Goal: Information Seeking & Learning: Understand process/instructions

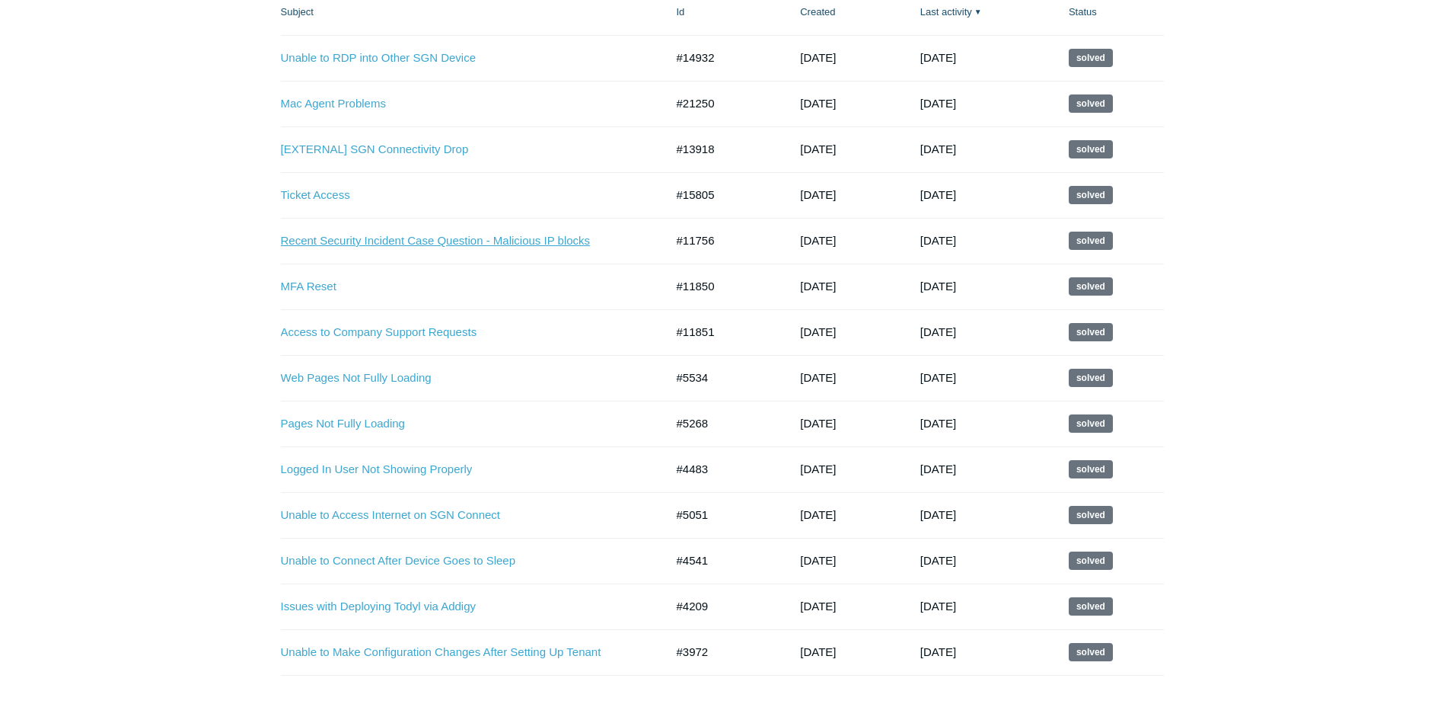
scroll to position [228, 0]
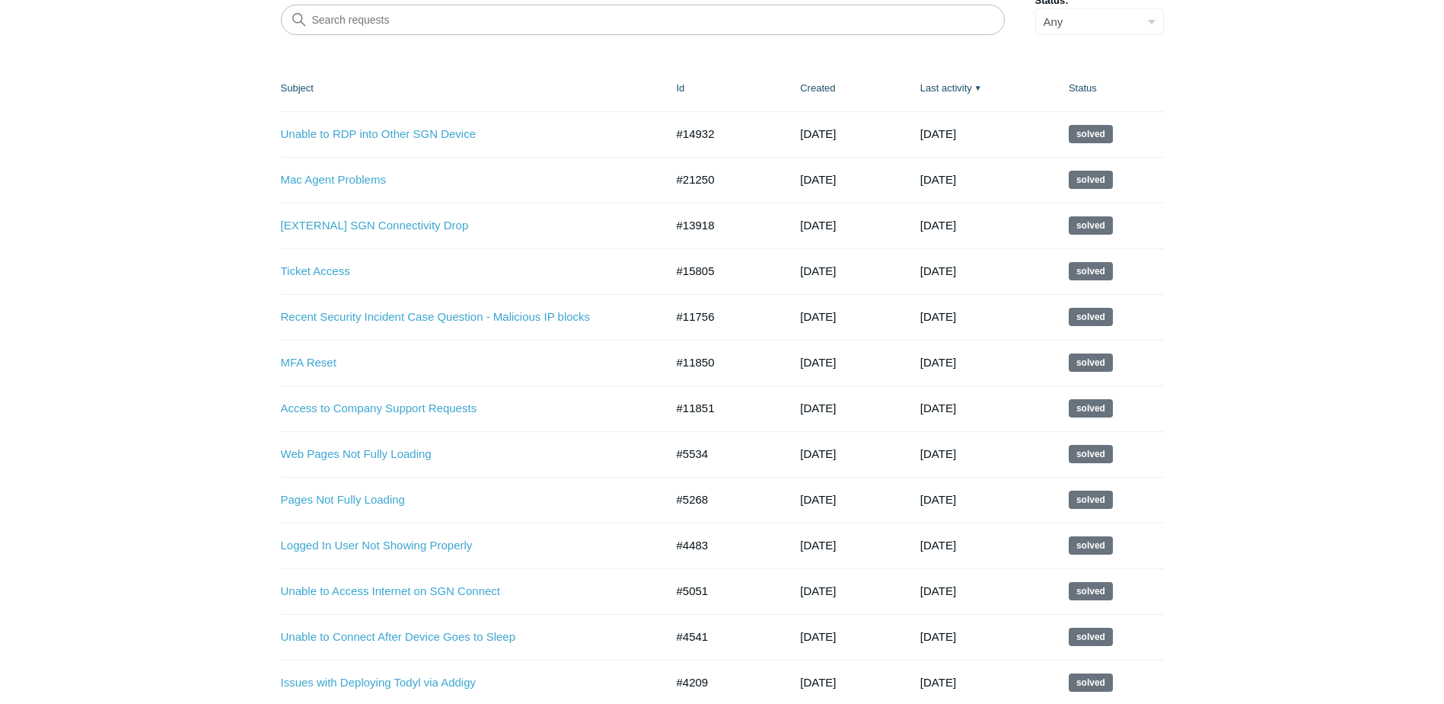
drag, startPoint x: 851, startPoint y: 224, endPoint x: 779, endPoint y: 234, distance: 72.3
click at [785, 234] on td "[DATE]" at bounding box center [845, 226] width 120 height 46
click at [139, 255] on main "Requests Contributions Following My requests My requests Requests I'm CC'd on O…" at bounding box center [722, 289] width 1444 height 926
drag, startPoint x: 720, startPoint y: 227, endPoint x: 672, endPoint y: 231, distance: 47.4
click at [672, 231] on td "#13918" at bounding box center [724, 226] width 124 height 46
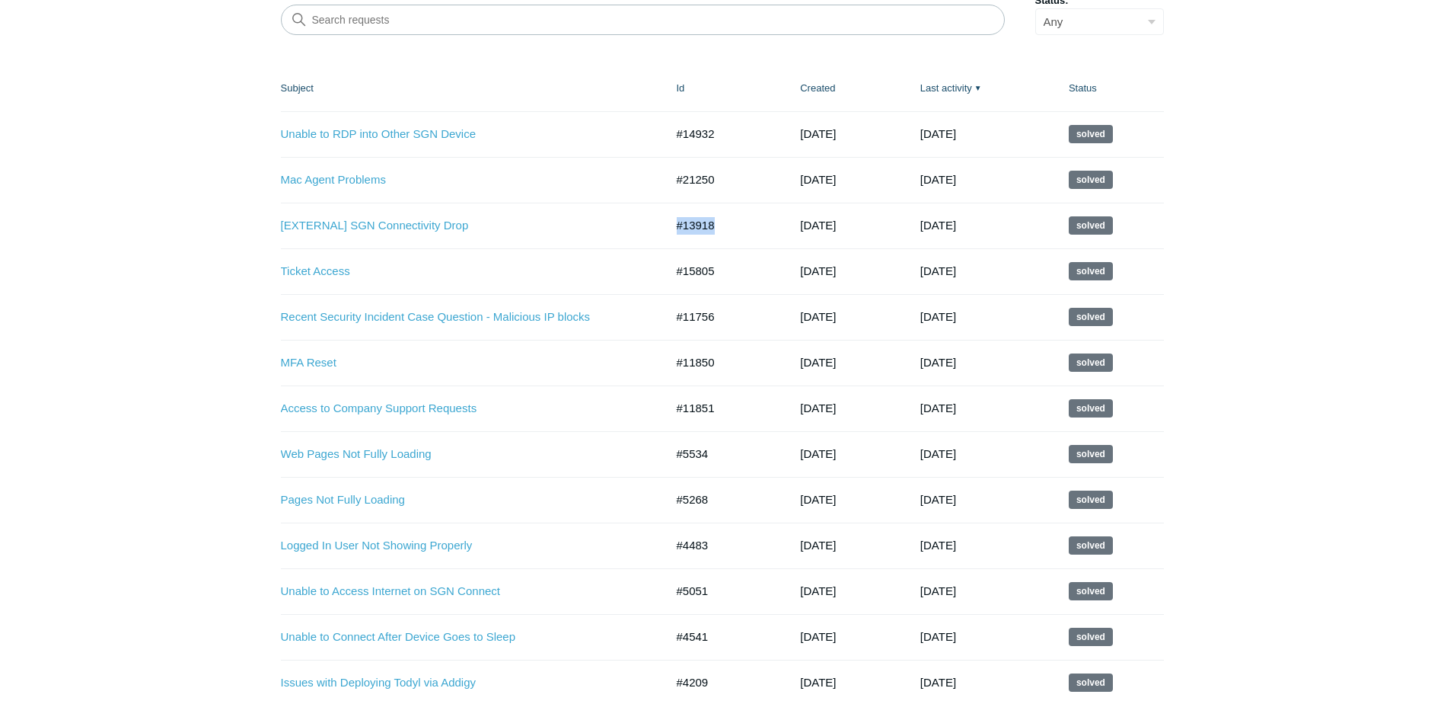
scroll to position [0, 0]
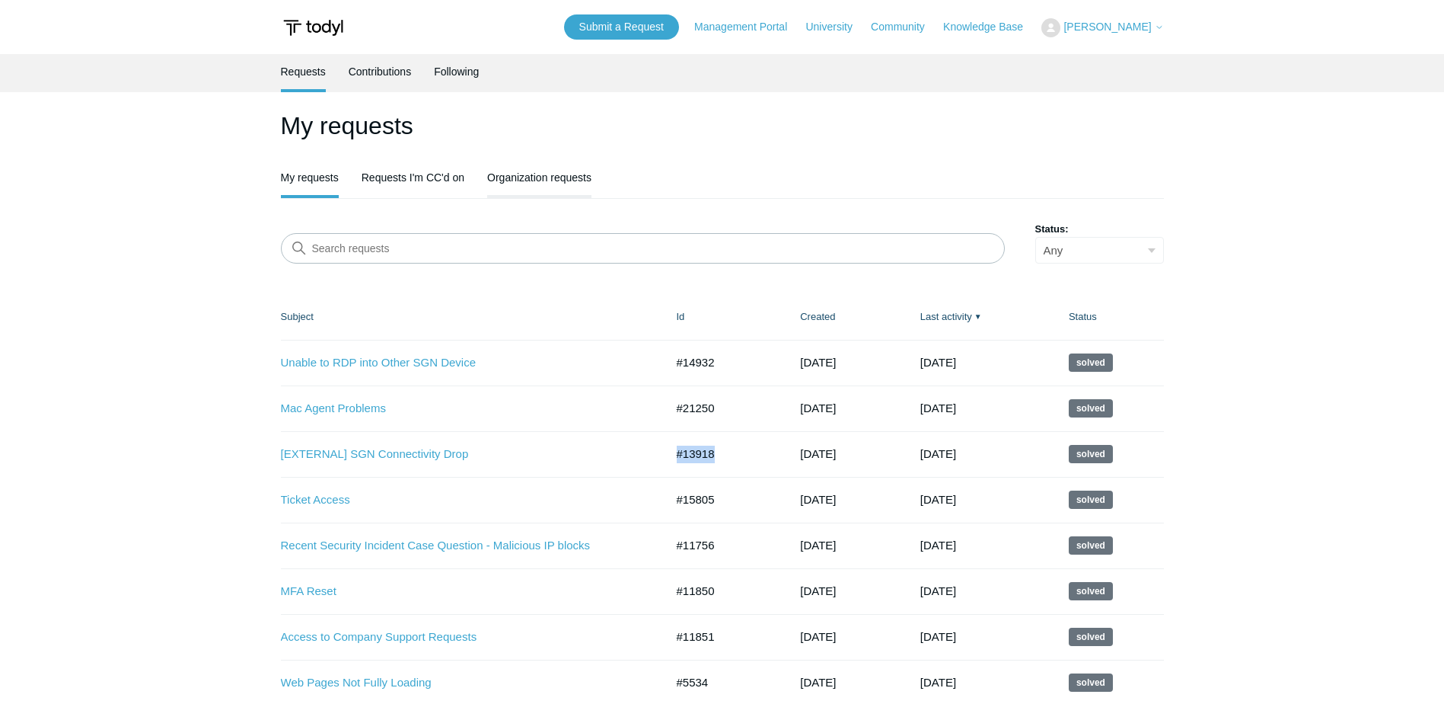
click at [532, 173] on link "Organization requests" at bounding box center [539, 176] width 104 height 32
click at [511, 174] on link "Organization requests" at bounding box center [539, 176] width 104 height 32
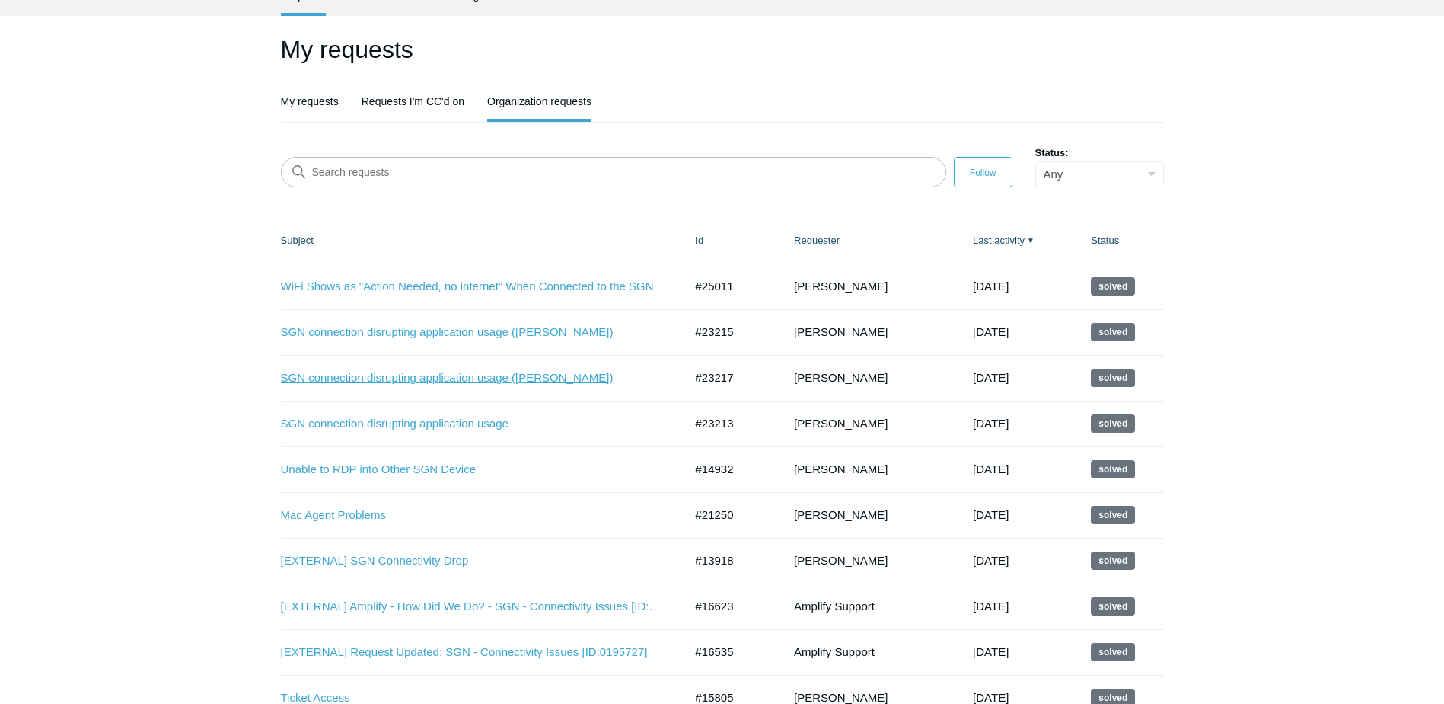
scroll to position [152, 0]
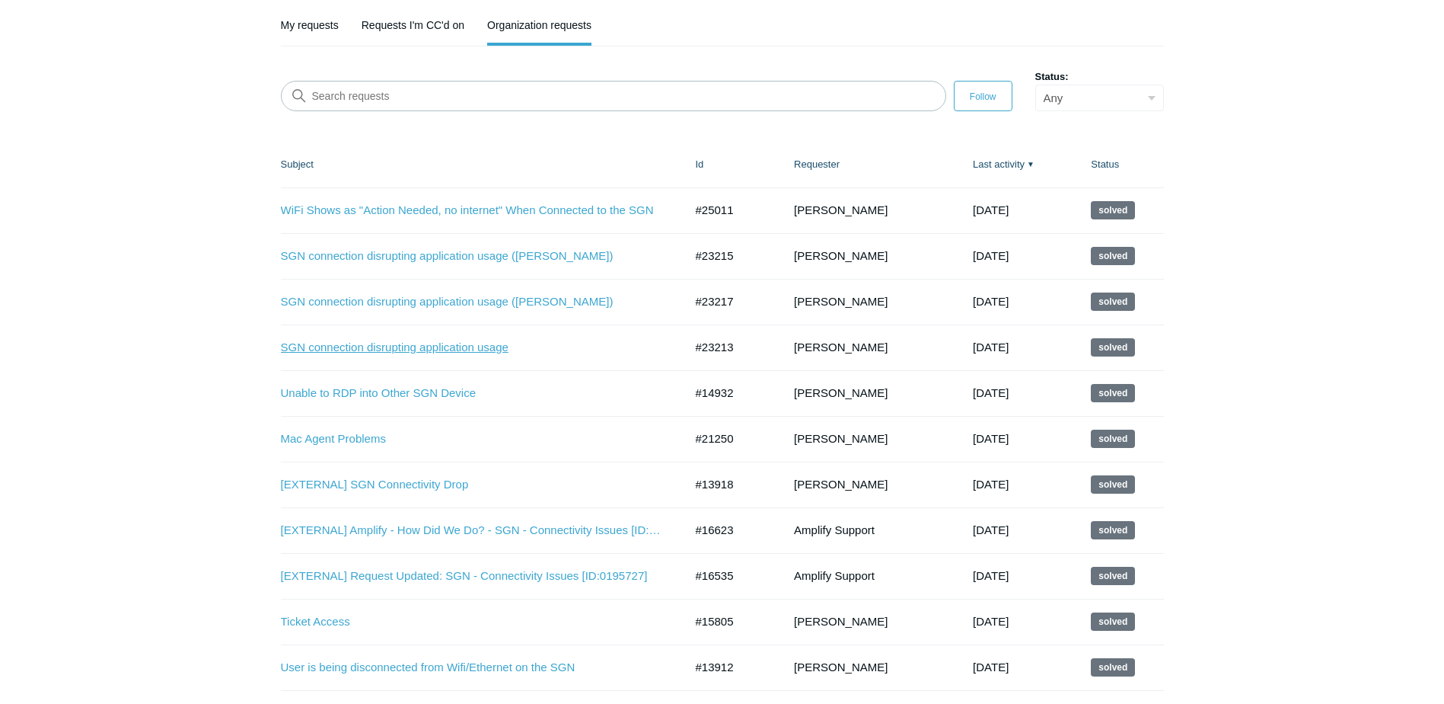
click at [397, 351] on link "SGN connection disrupting application usage" at bounding box center [471, 348] width 381 height 18
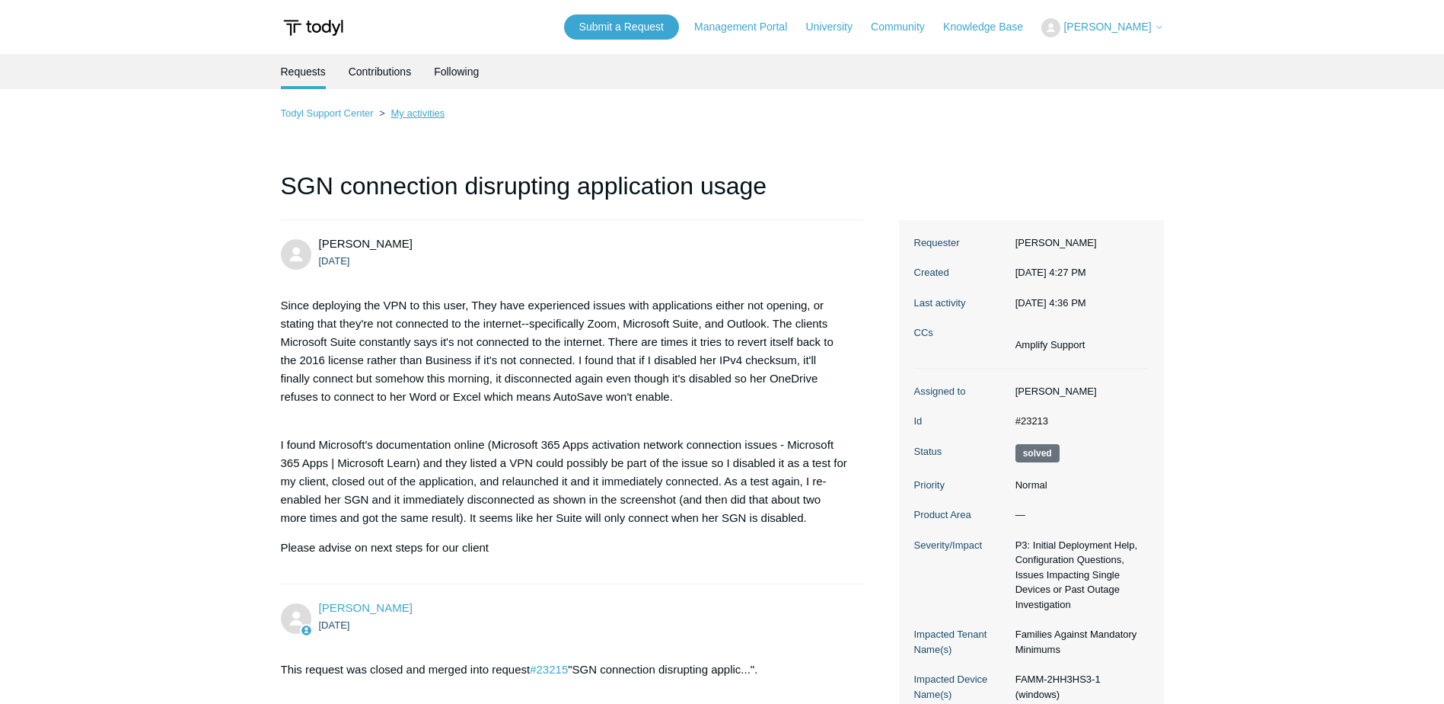
click at [407, 111] on link "My activities" at bounding box center [418, 112] width 54 height 11
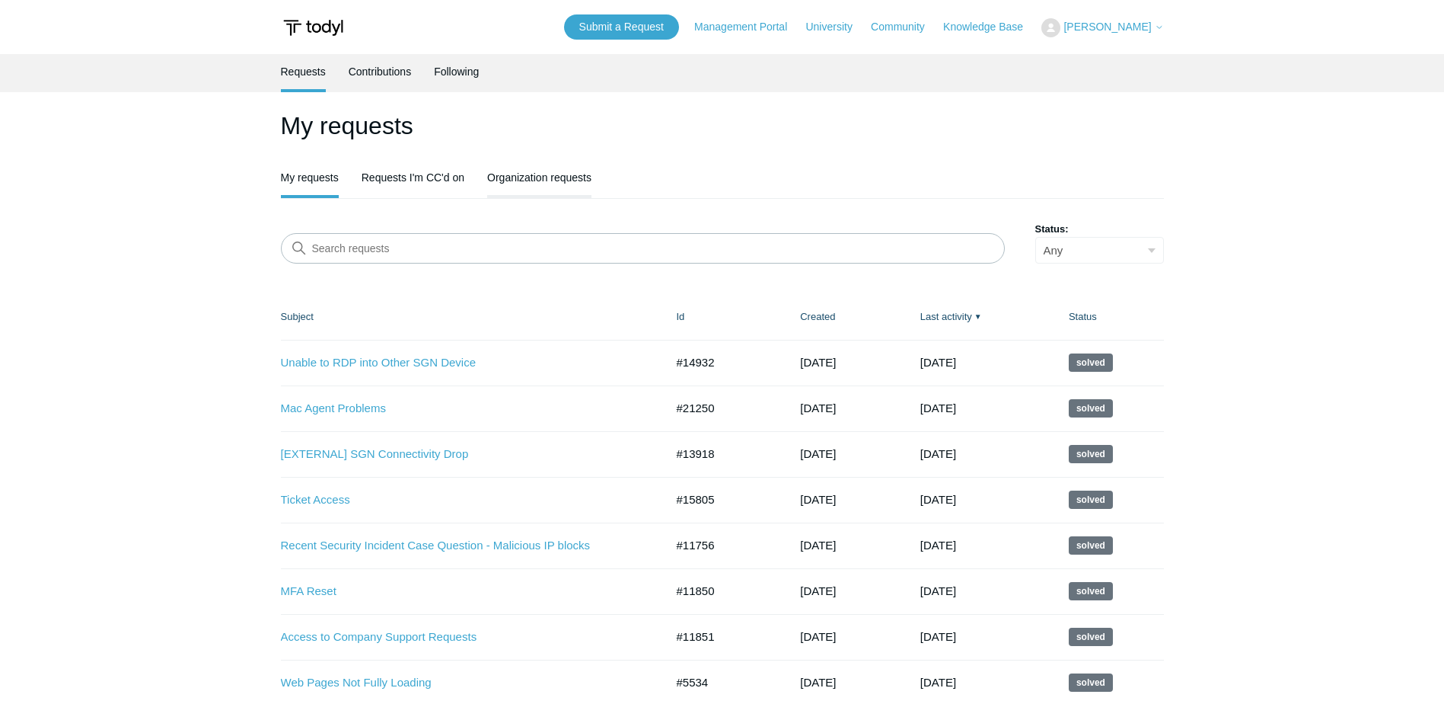
click at [505, 184] on link "Organization requests" at bounding box center [539, 176] width 104 height 32
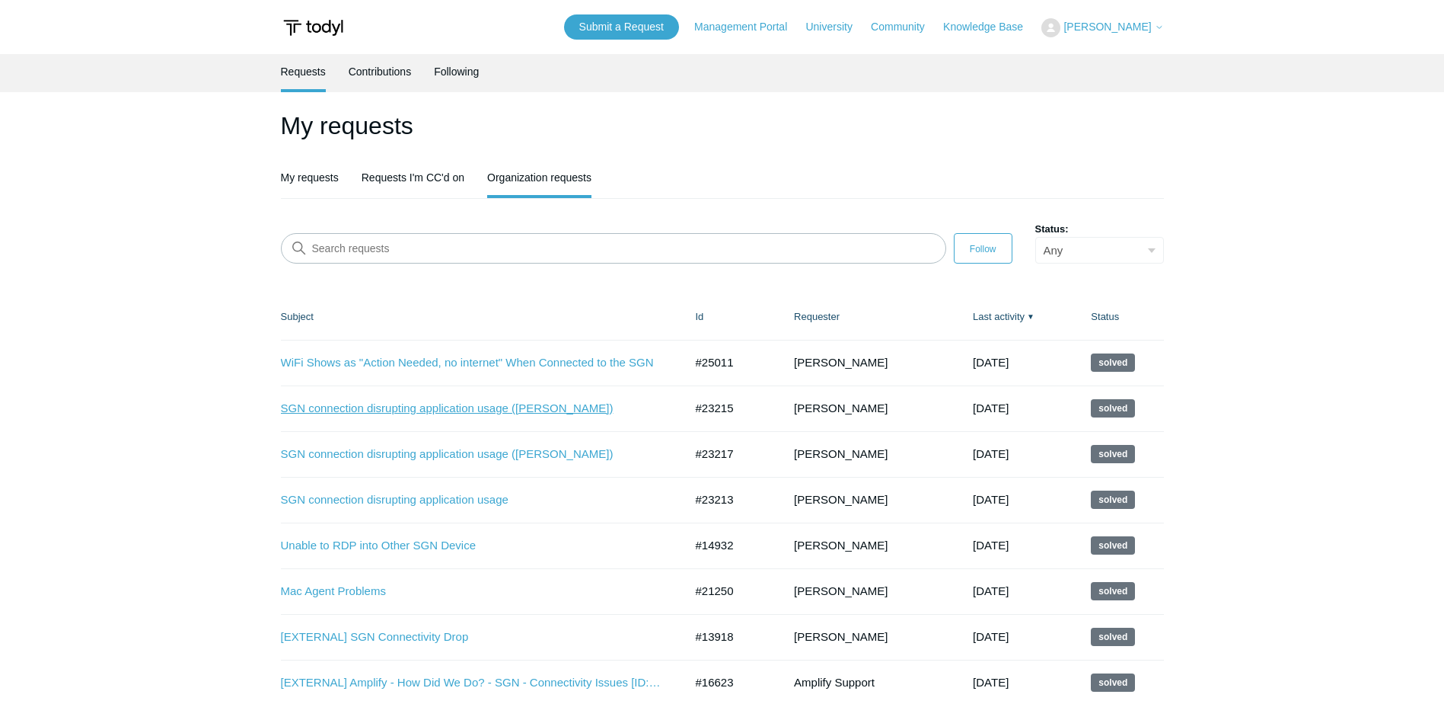
click at [415, 404] on link "SGN connection disrupting application usage ([PERSON_NAME])" at bounding box center [471, 409] width 381 height 18
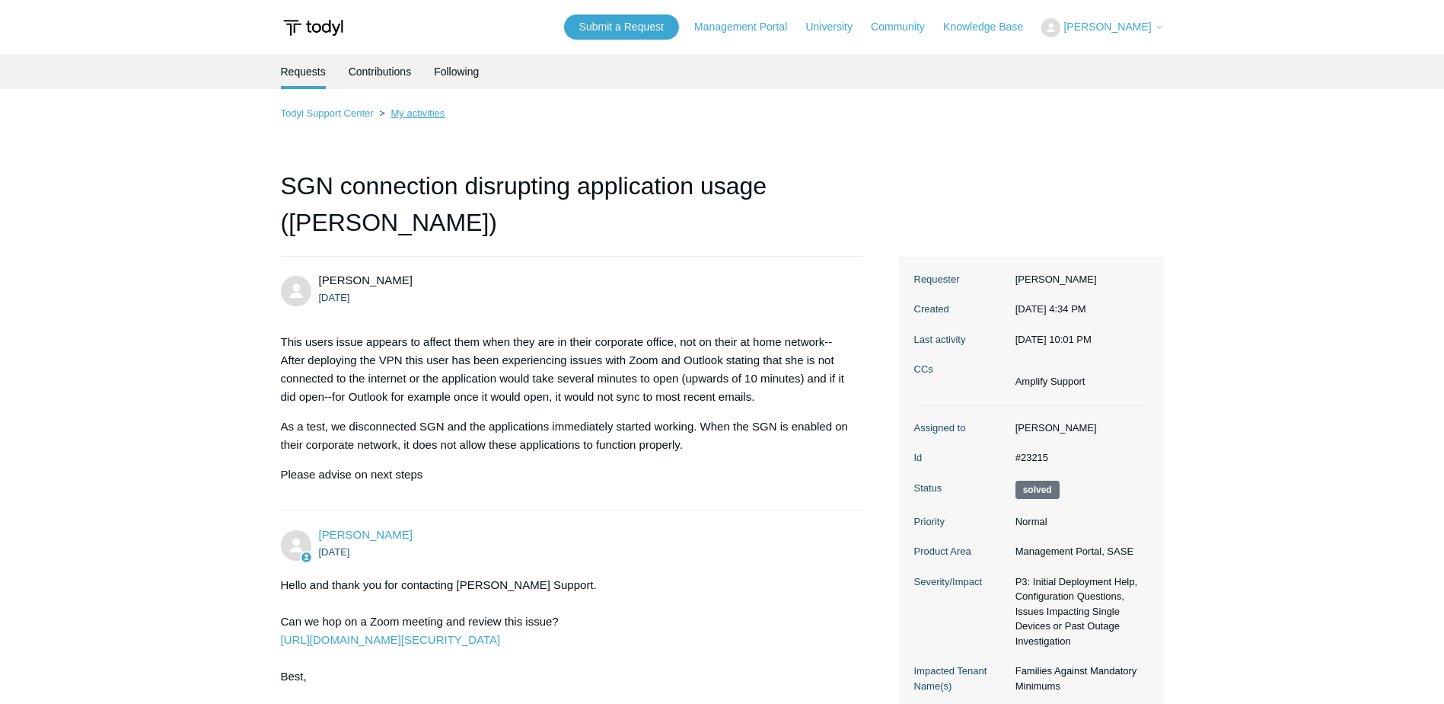
click at [410, 111] on link "My activities" at bounding box center [418, 112] width 54 height 11
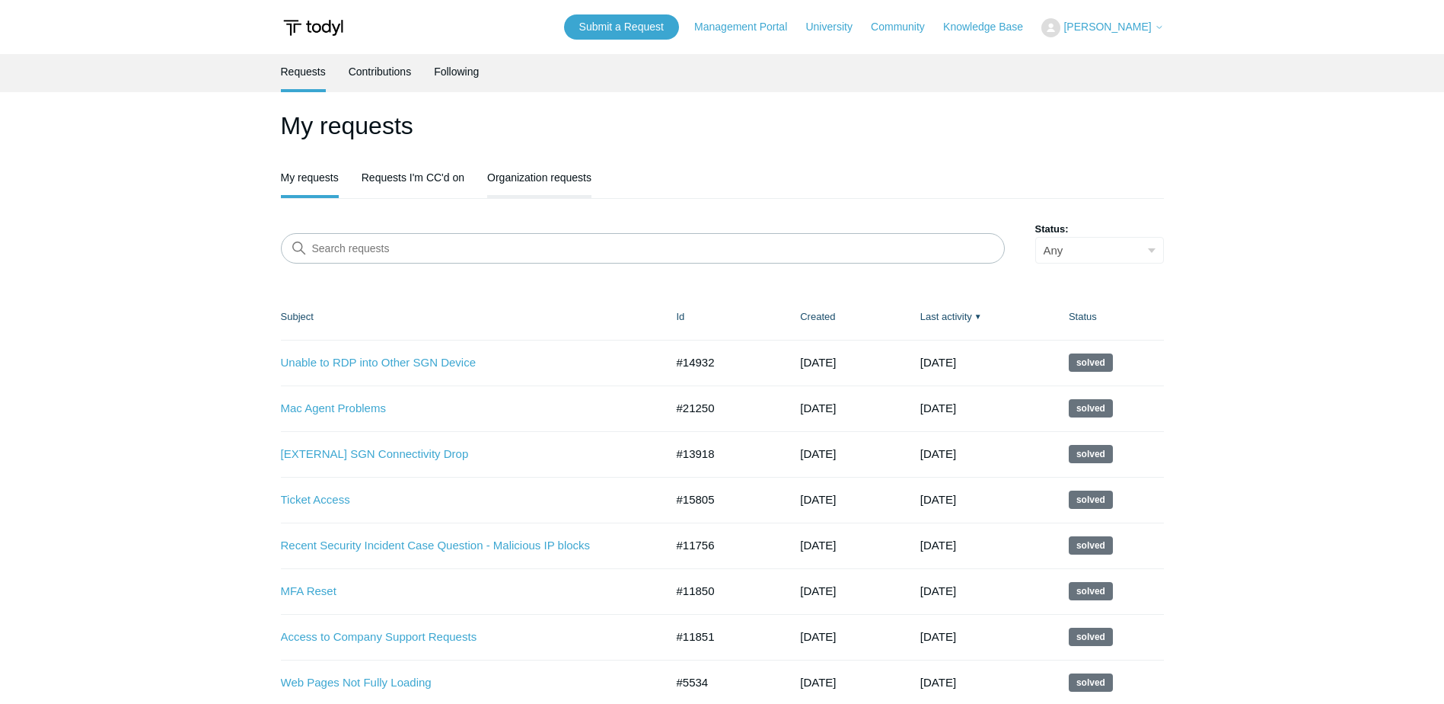
click at [503, 182] on link "Organization requests" at bounding box center [539, 176] width 104 height 32
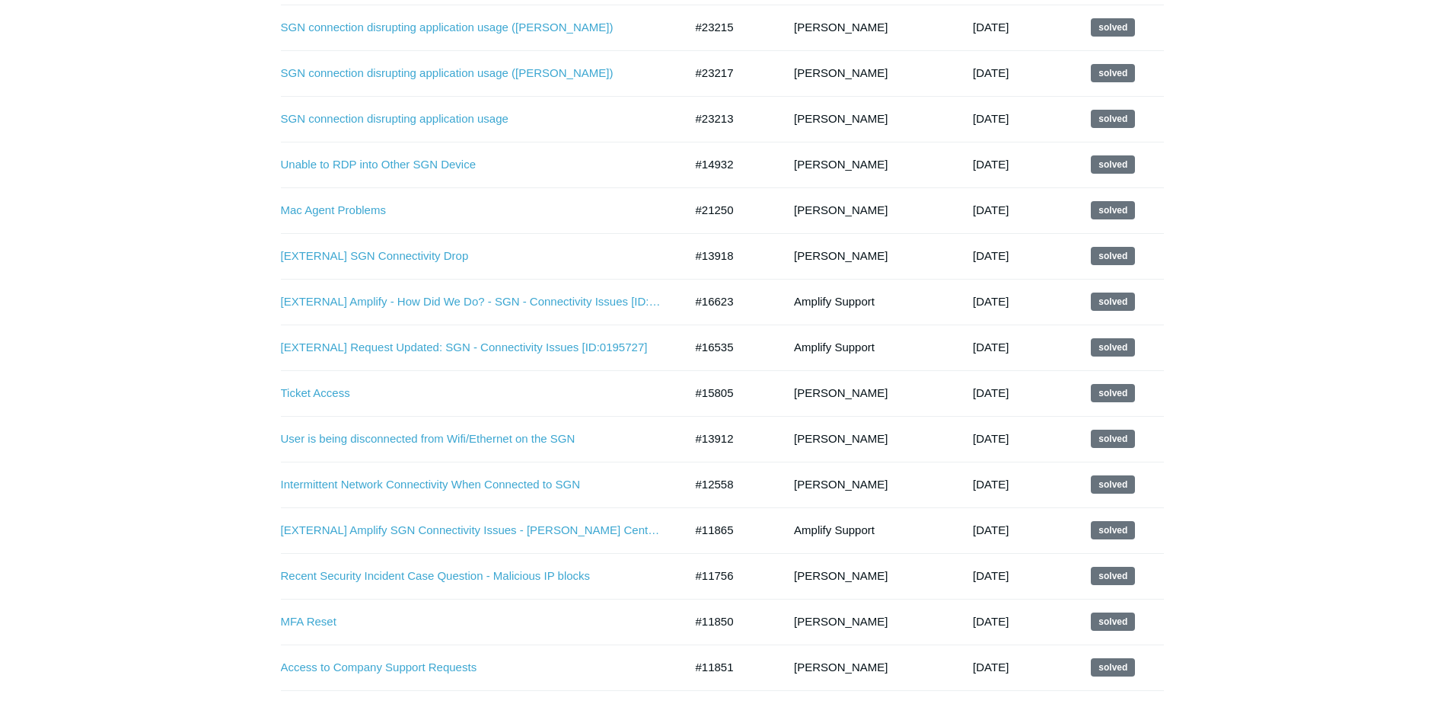
scroll to position [305, 0]
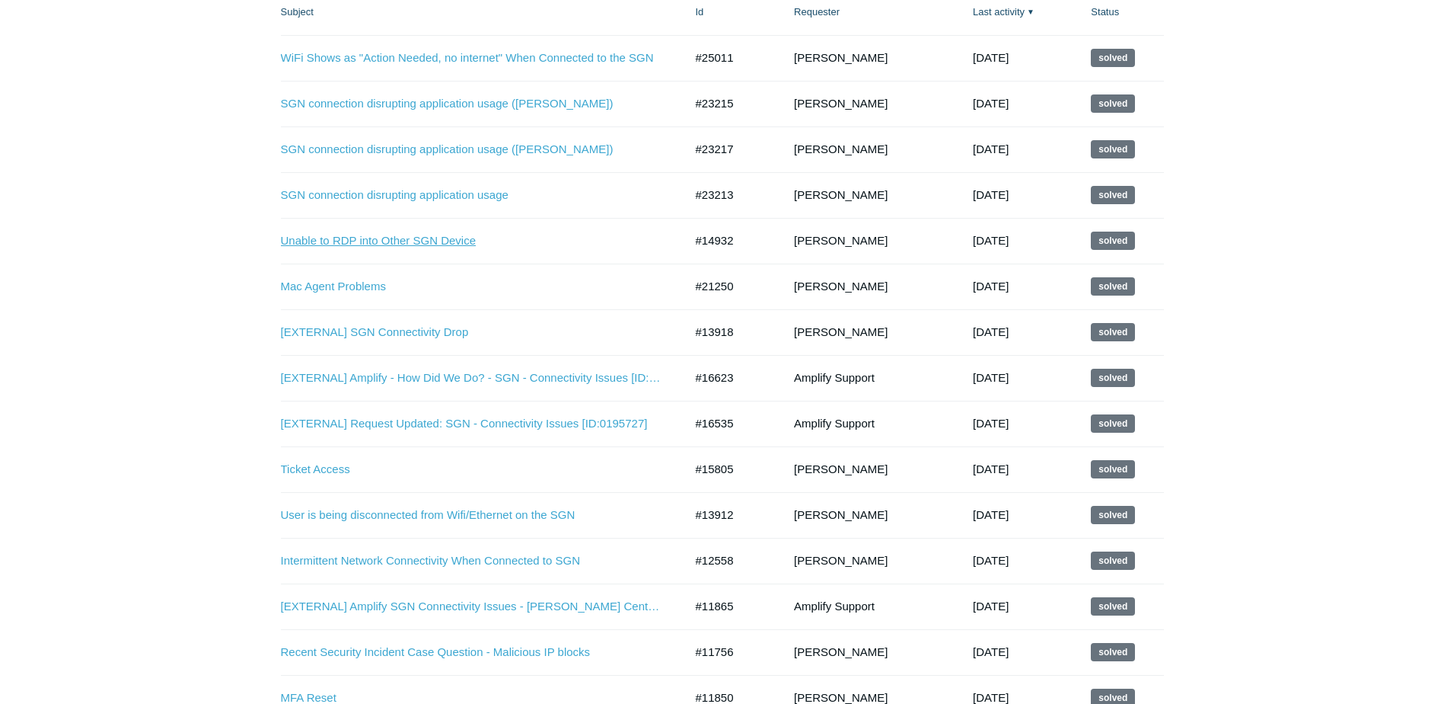
click at [327, 243] on link "Unable to RDP into Other SGN Device" at bounding box center [471, 241] width 381 height 18
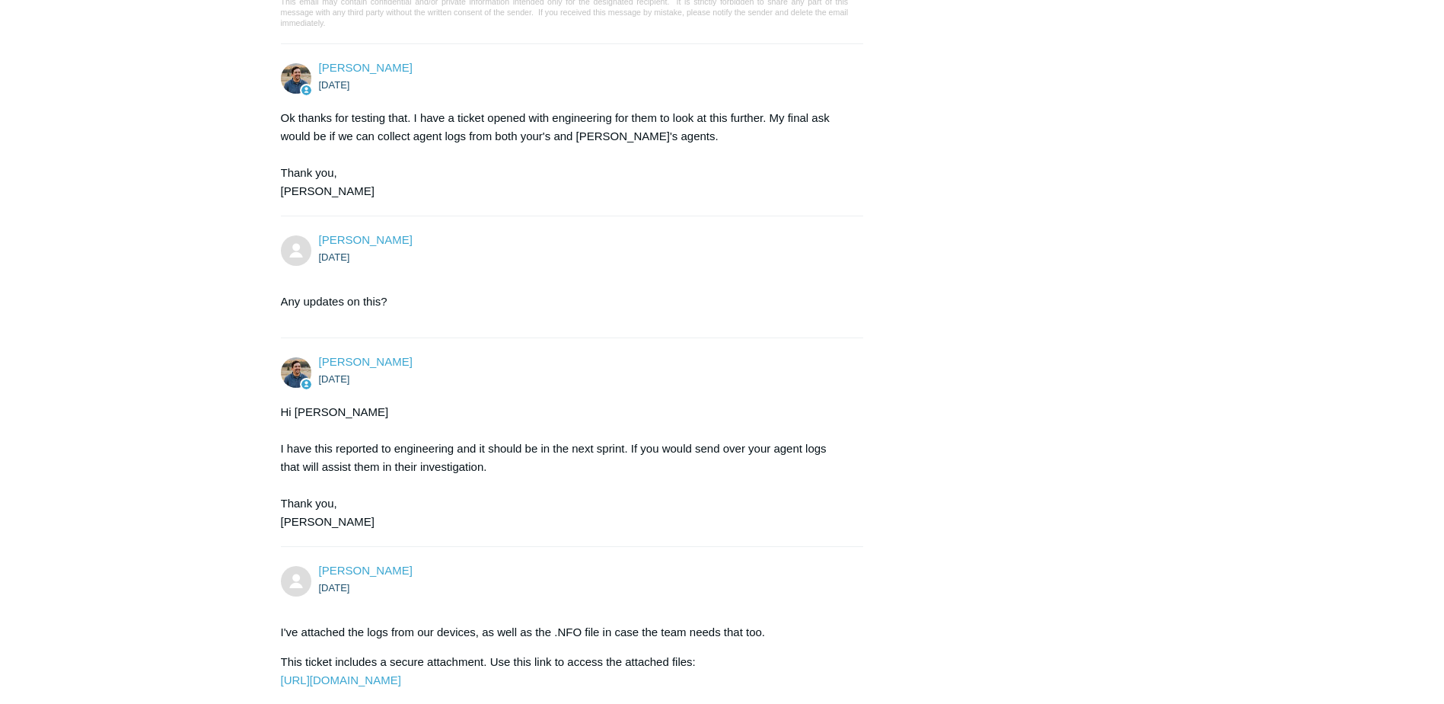
scroll to position [5951, 0]
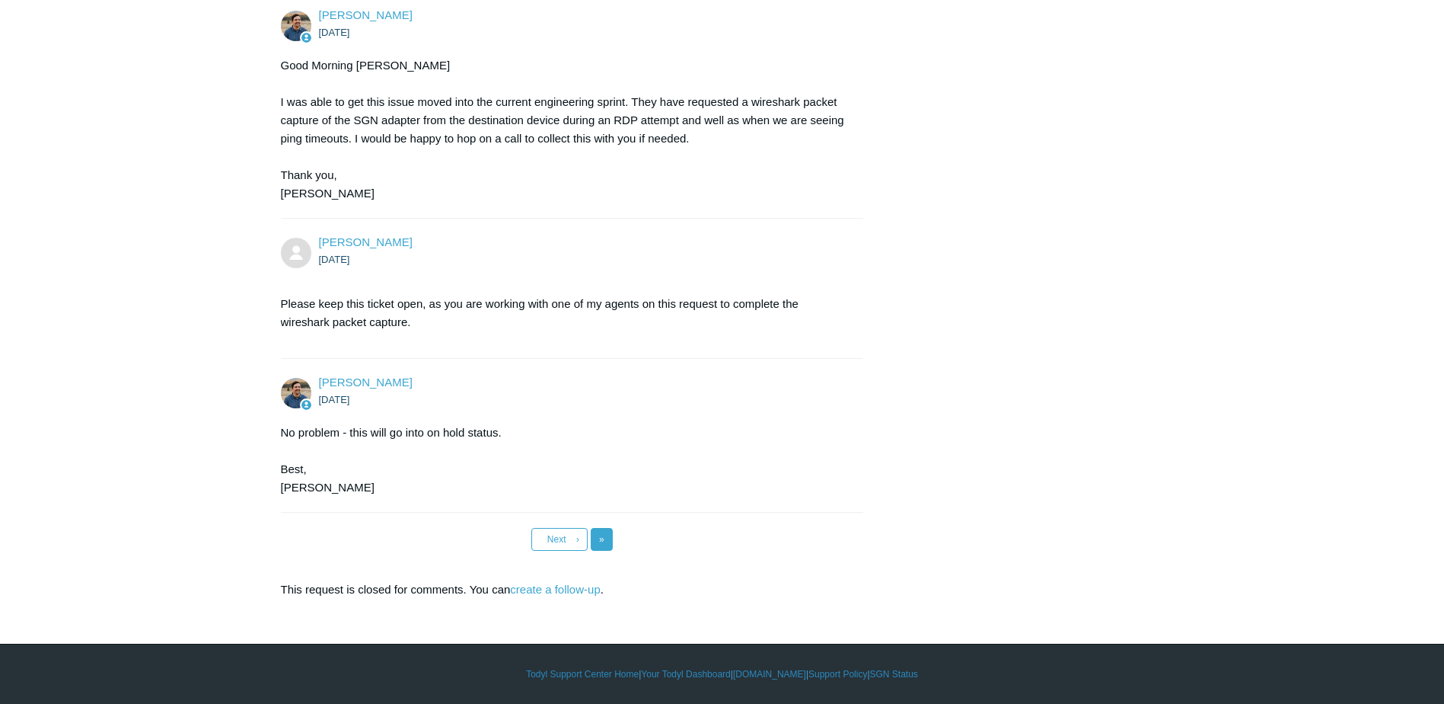
click at [602, 535] on span "»" at bounding box center [601, 539] width 5 height 11
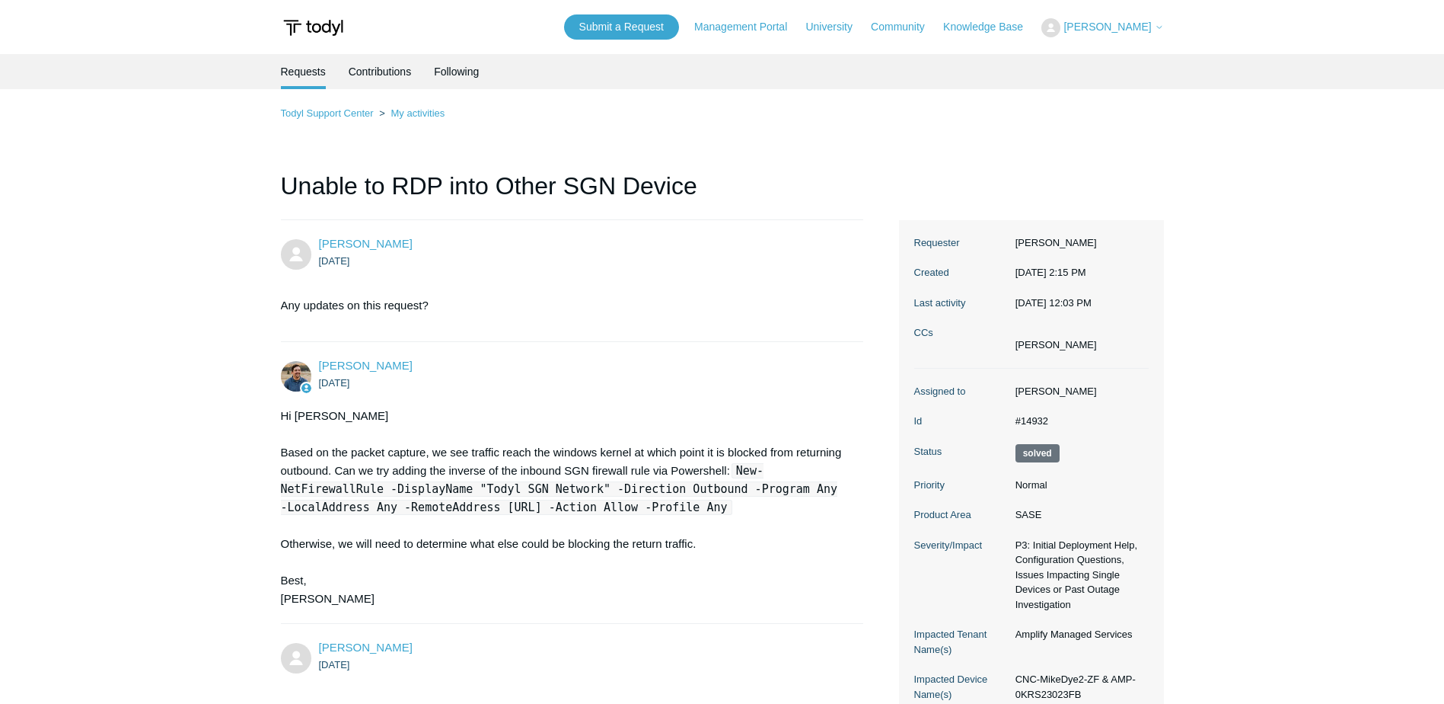
scroll to position [76, 0]
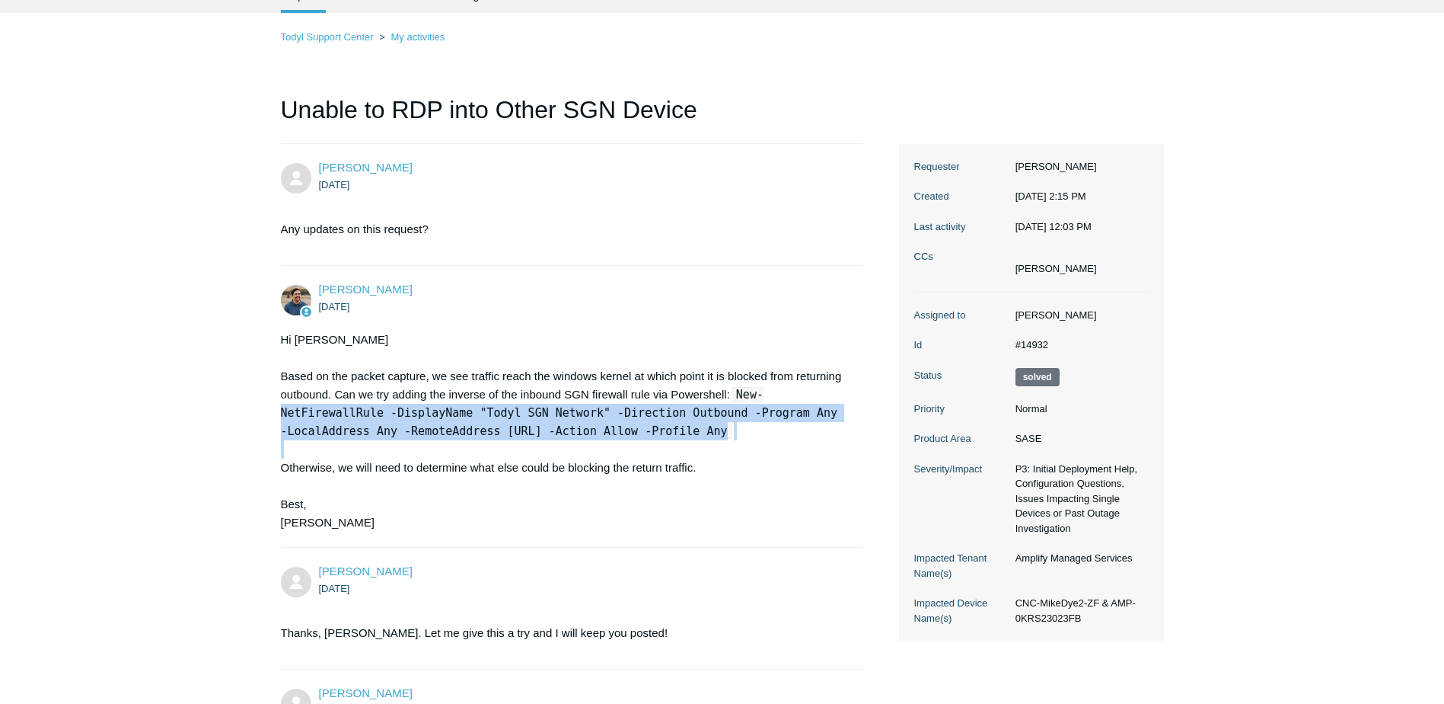
drag, startPoint x: 277, startPoint y: 413, endPoint x: 791, endPoint y: 445, distance: 515.0
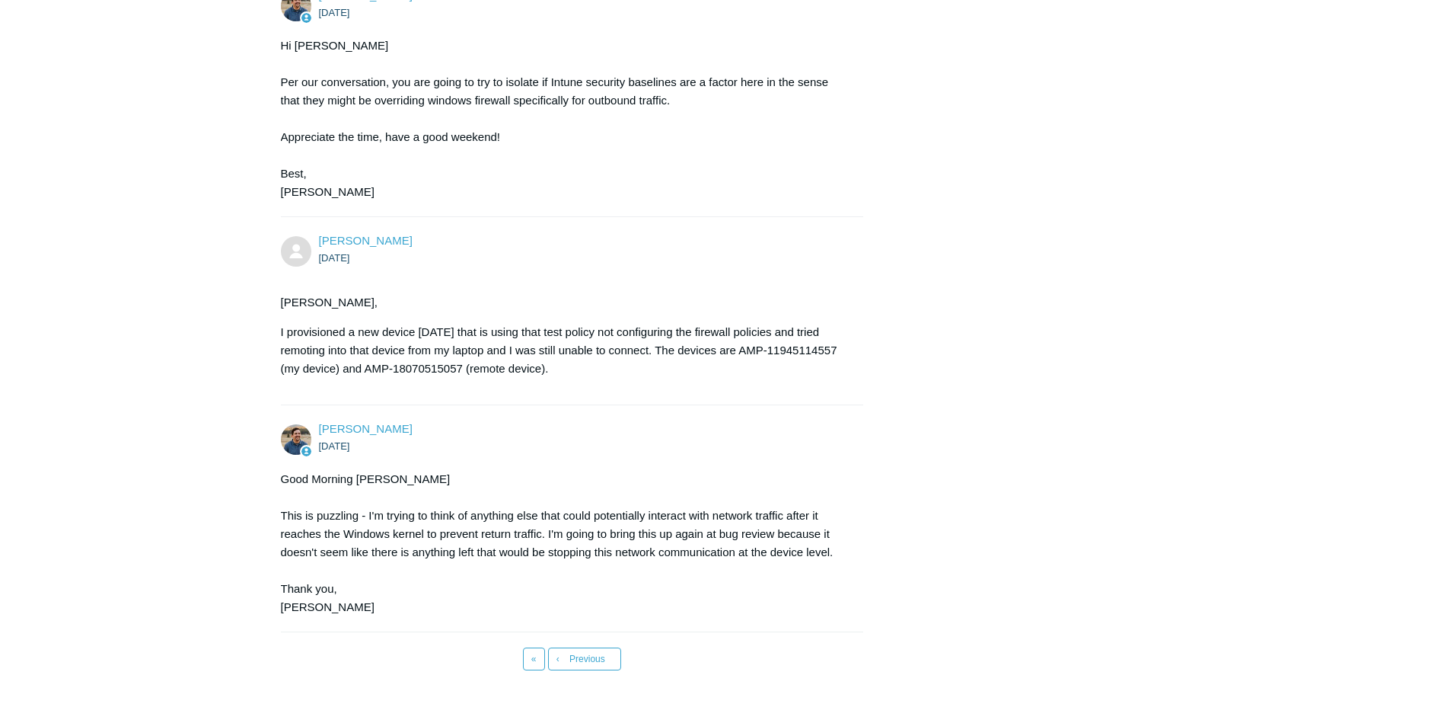
scroll to position [1033, 0]
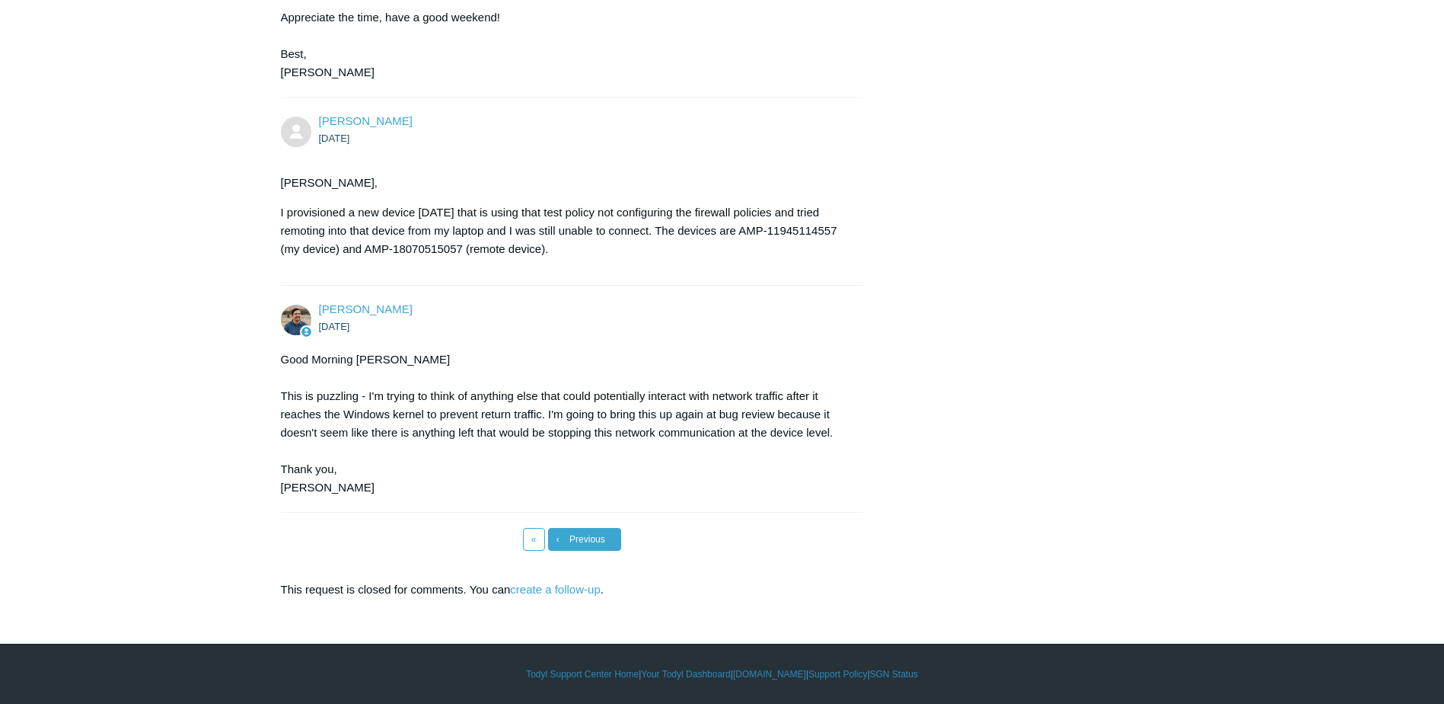
click at [598, 528] on link "‹ Previous" at bounding box center [584, 539] width 73 height 23
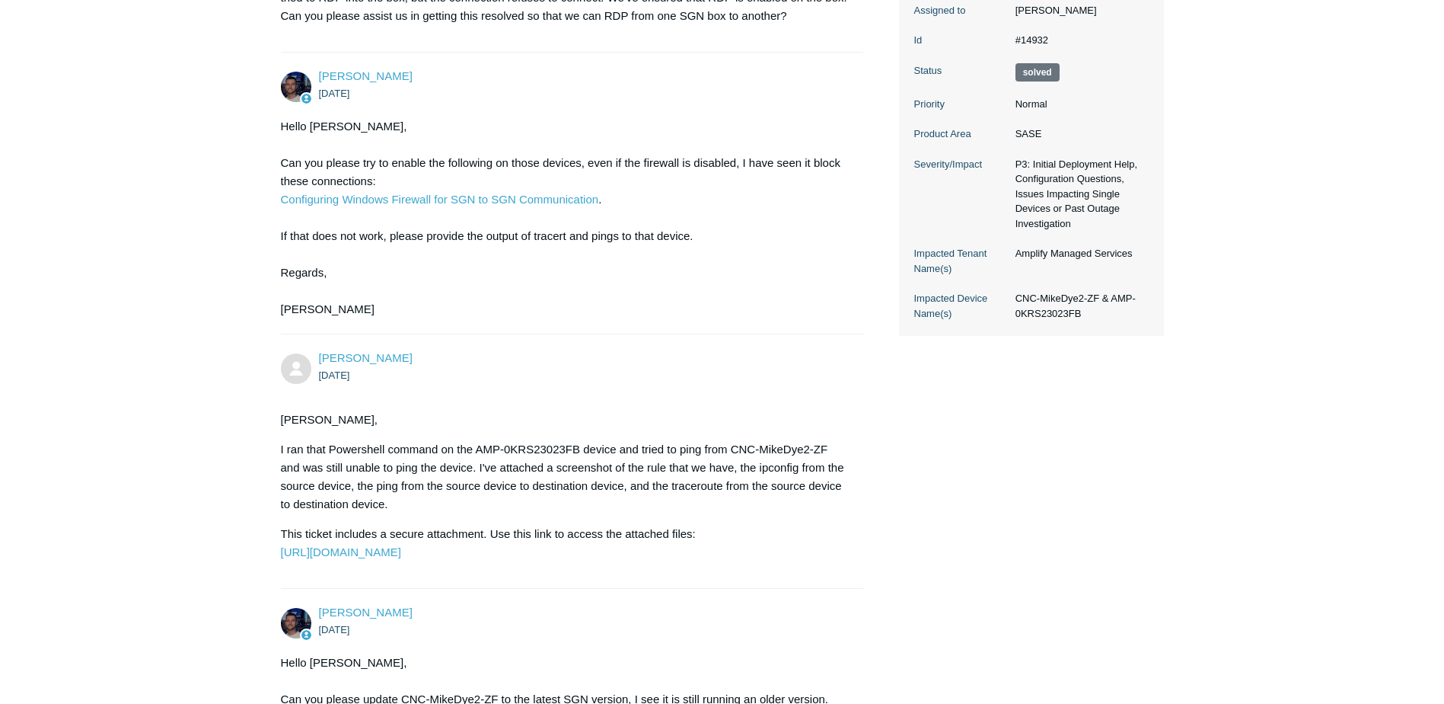
scroll to position [228, 0]
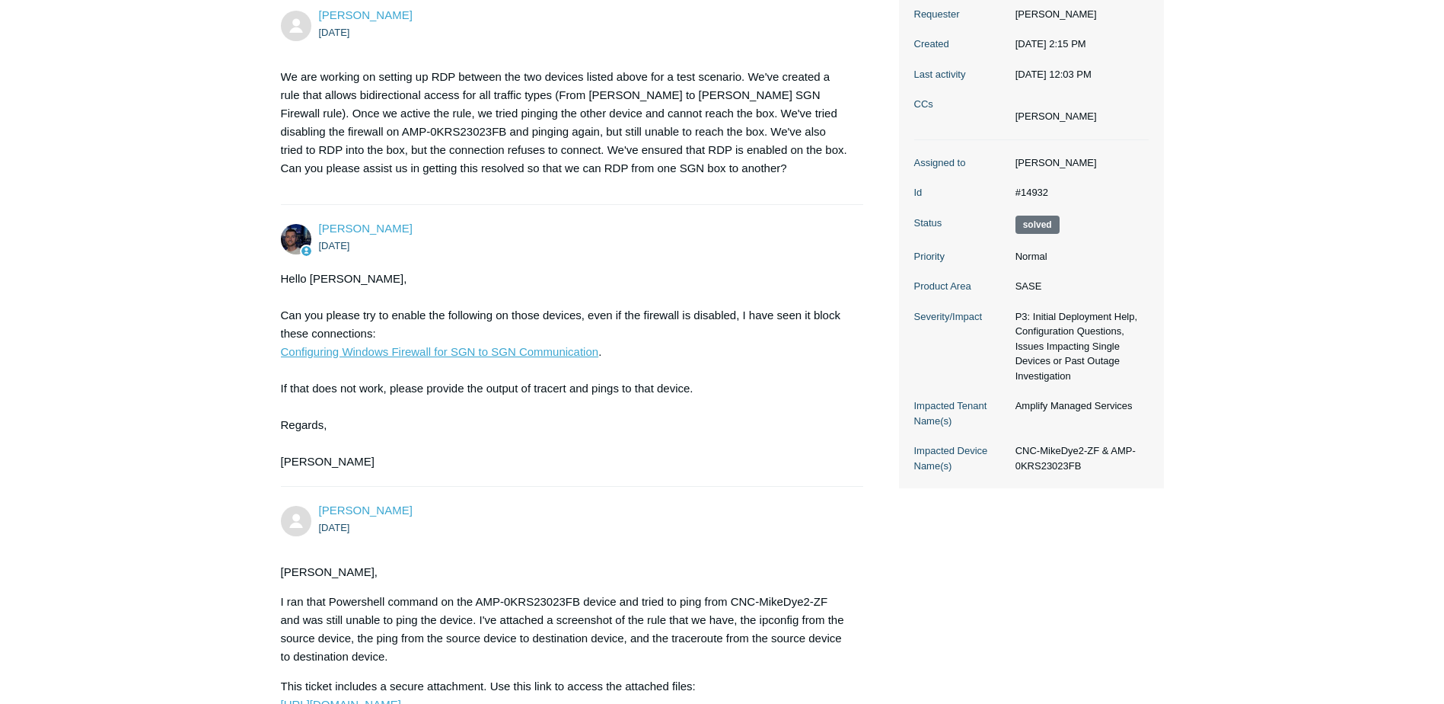
click at [461, 348] on link "Configuring Windows Firewall for SGN to SGN Communication" at bounding box center [440, 351] width 318 height 13
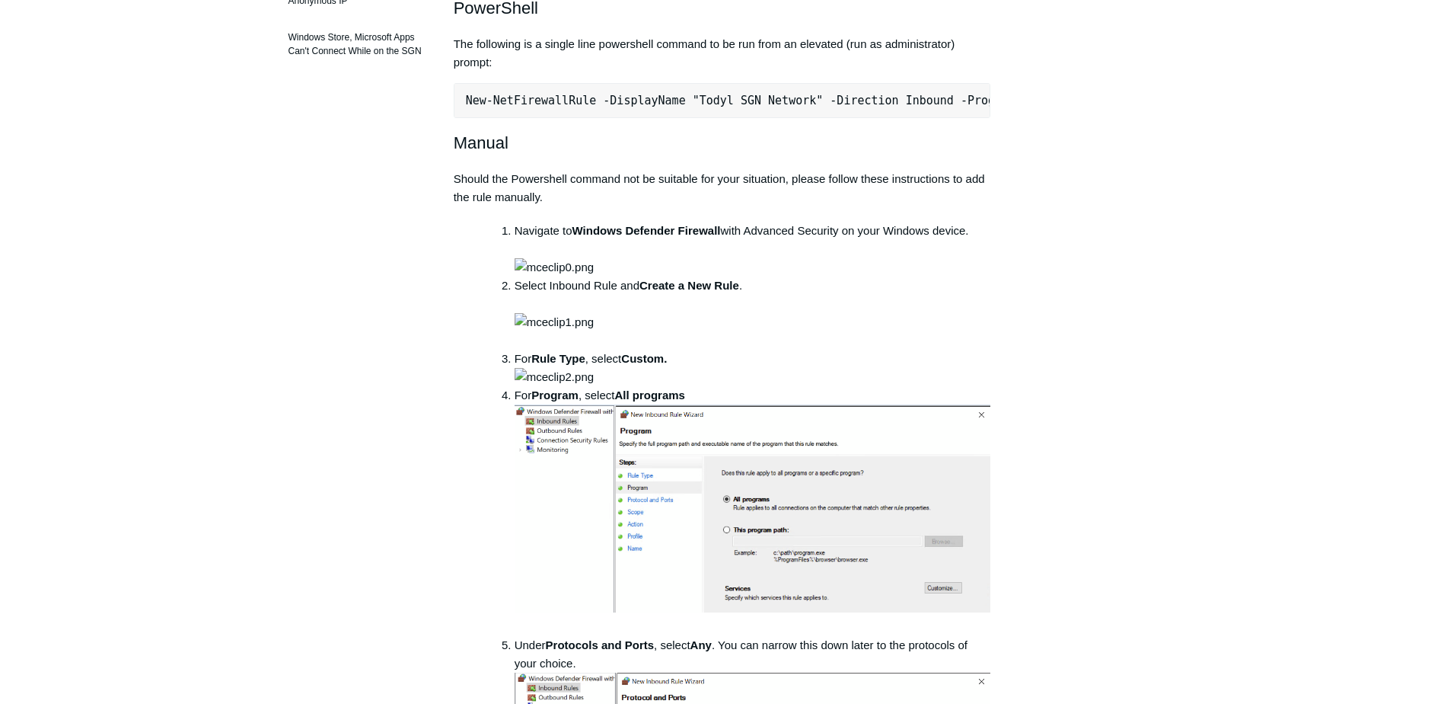
drag, startPoint x: 1022, startPoint y: 422, endPoint x: 1072, endPoint y: 476, distance: 73.8
